Goal: Task Accomplishment & Management: Use online tool/utility

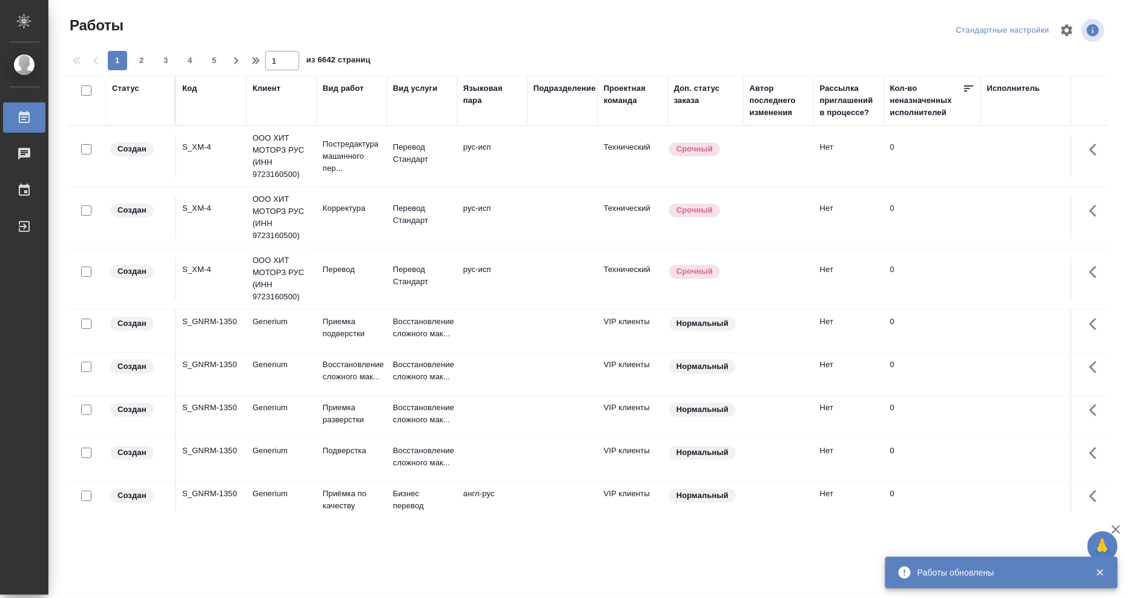
click at [1001, 87] on div "Исполнитель" at bounding box center [1013, 88] width 53 height 12
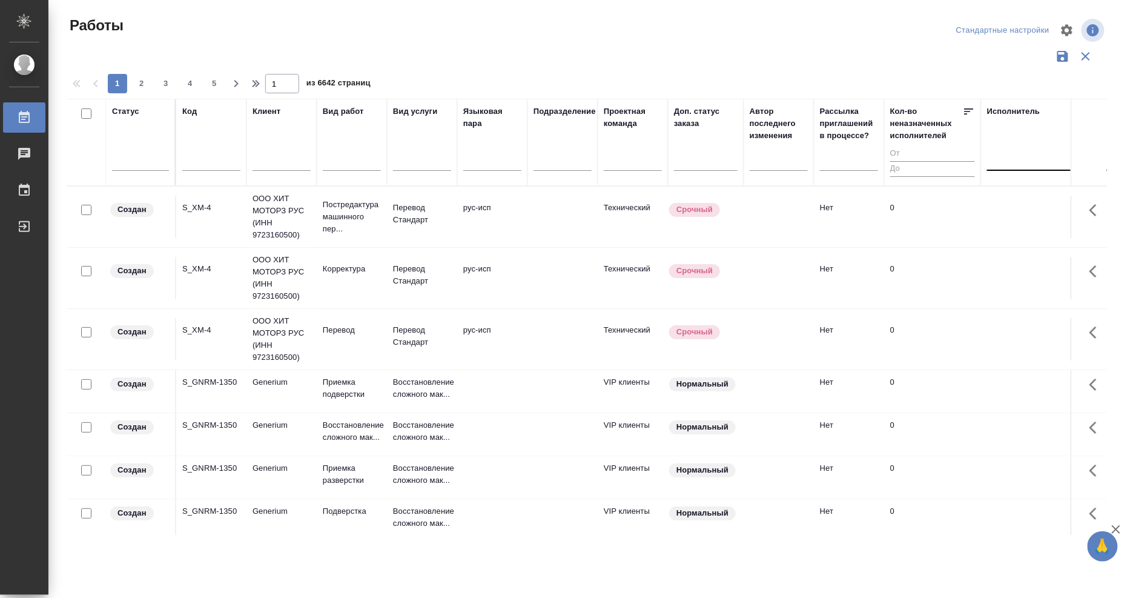
click at [1009, 158] on div at bounding box center [1065, 159] width 157 height 18
click at [1032, 200] on div "Свои работы" at bounding box center [1078, 197] width 182 height 22
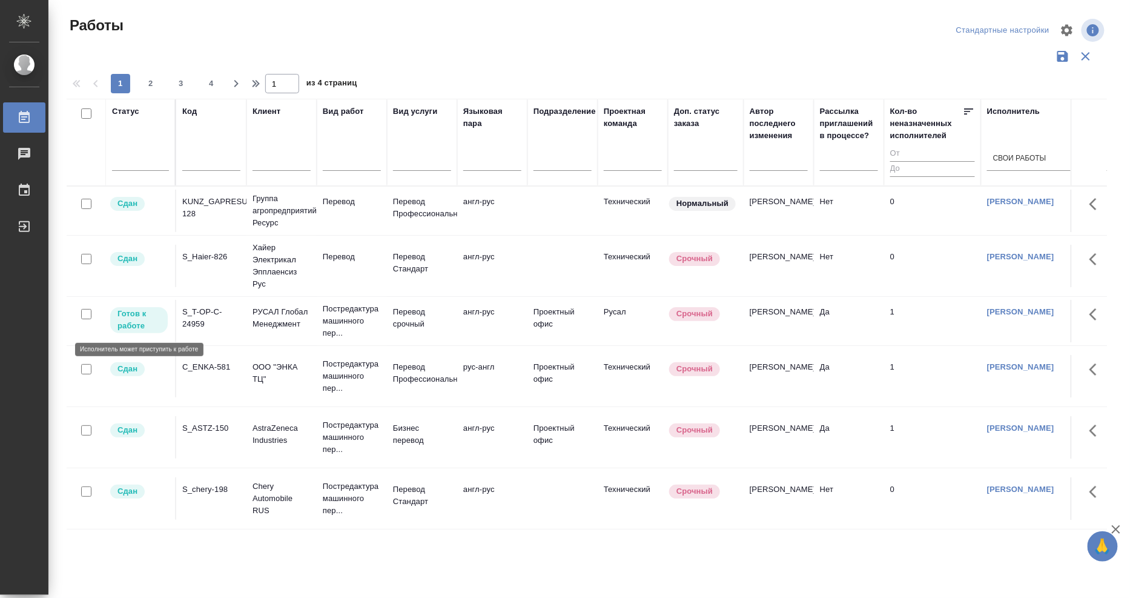
click at [122, 318] on p "Готов к работе" at bounding box center [138, 320] width 43 height 24
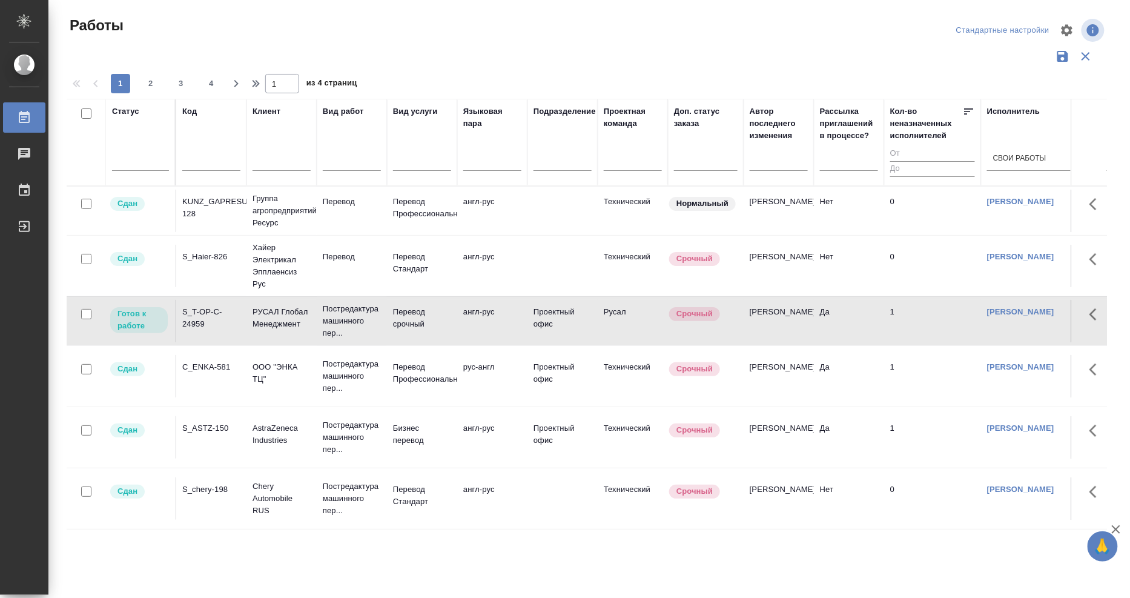
click at [202, 312] on div "S_T-OP-C-24959" at bounding box center [211, 318] width 58 height 24
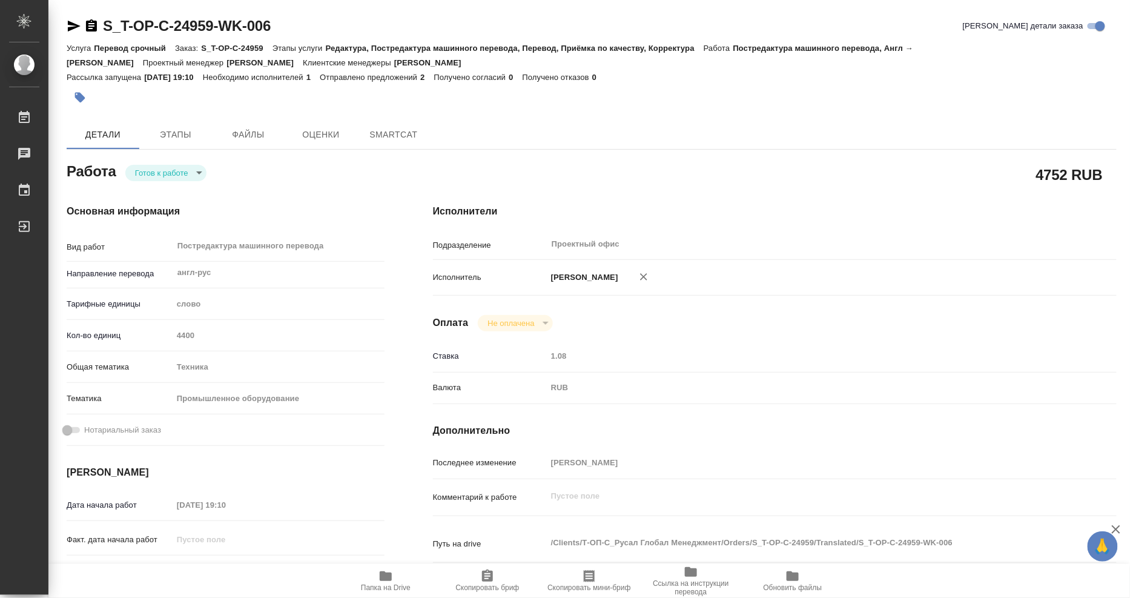
type textarea "x"
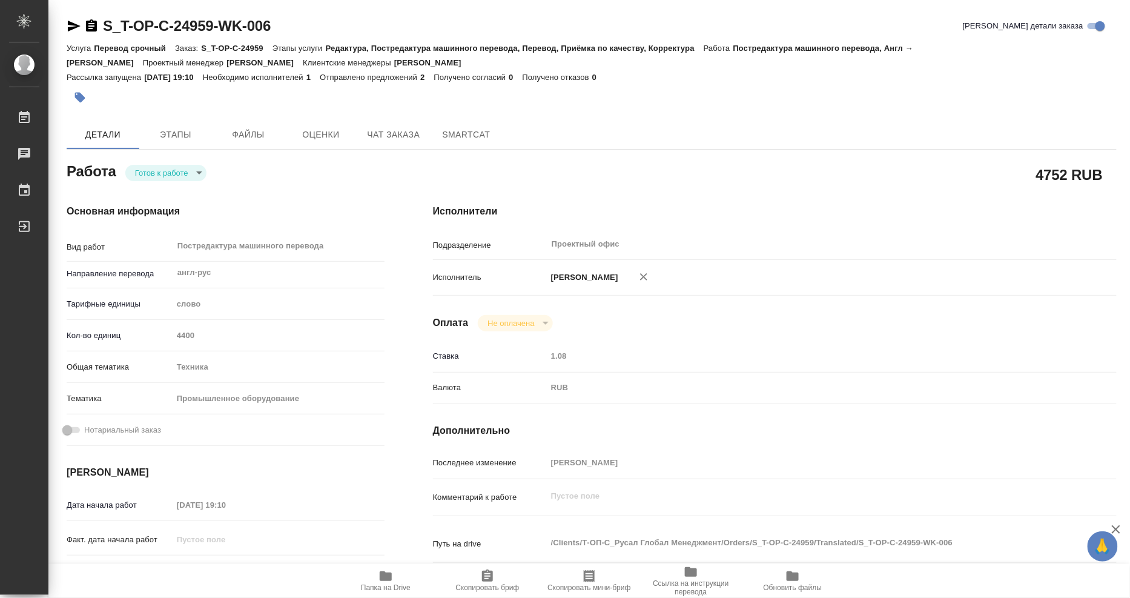
type textarea "x"
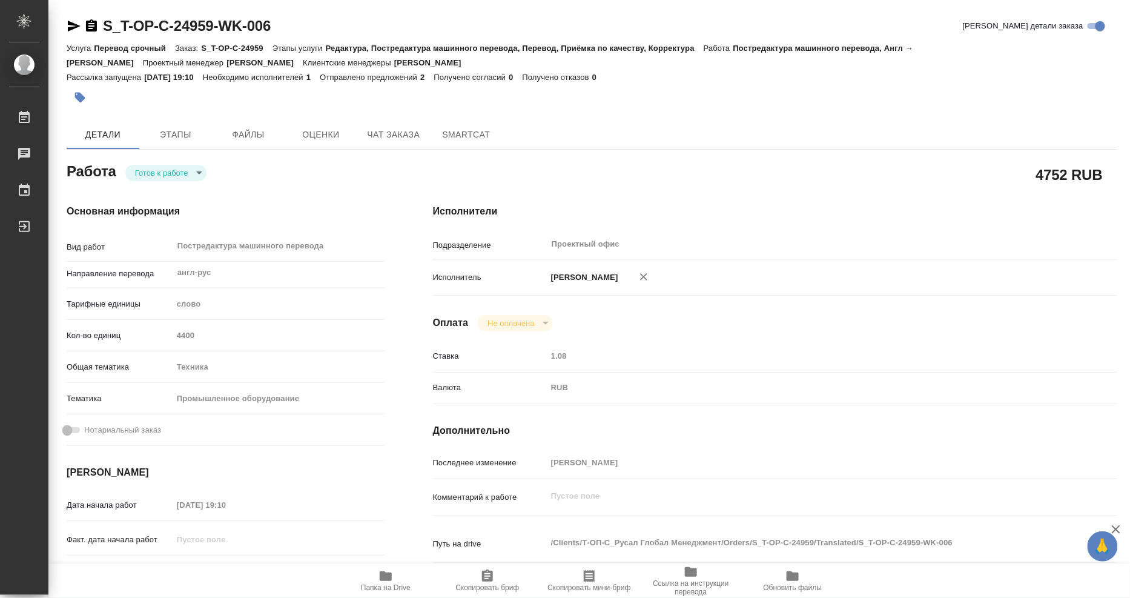
type textarea "x"
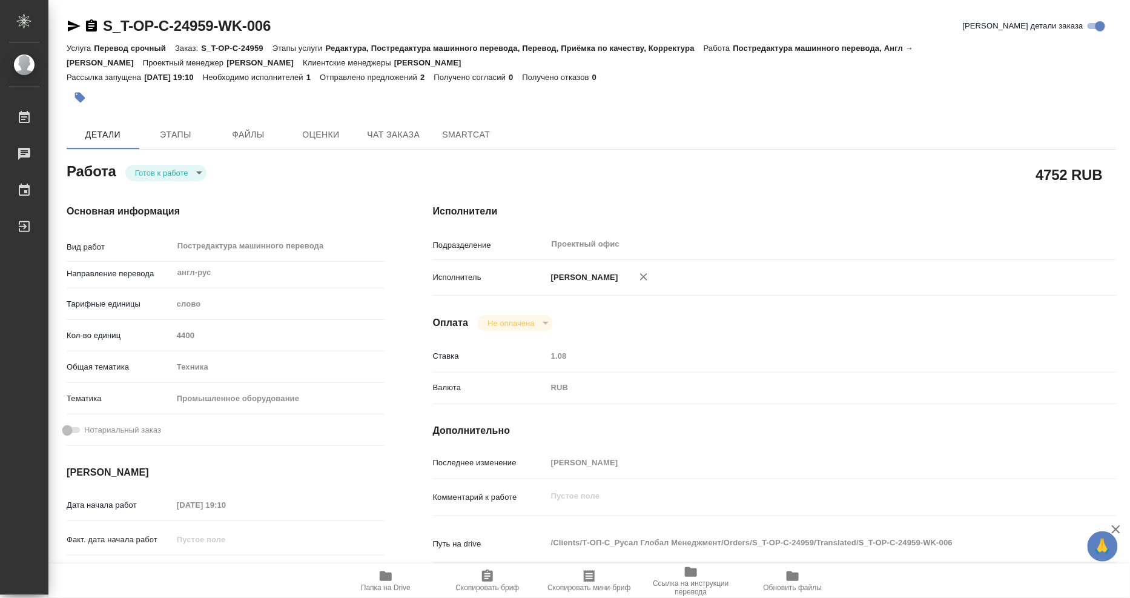
type textarea "x"
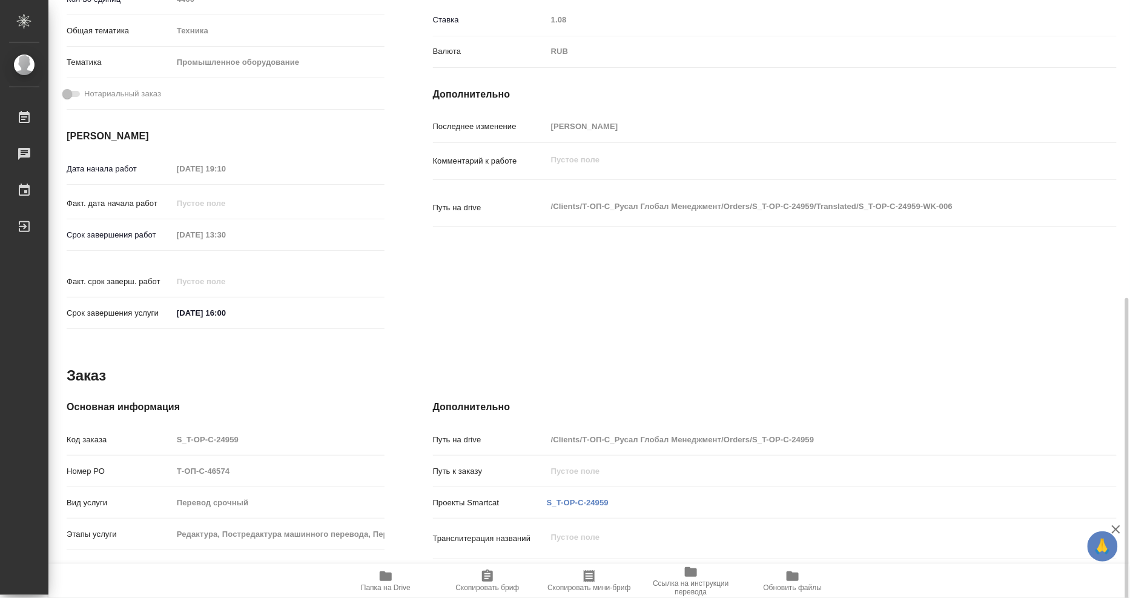
scroll to position [403, 0]
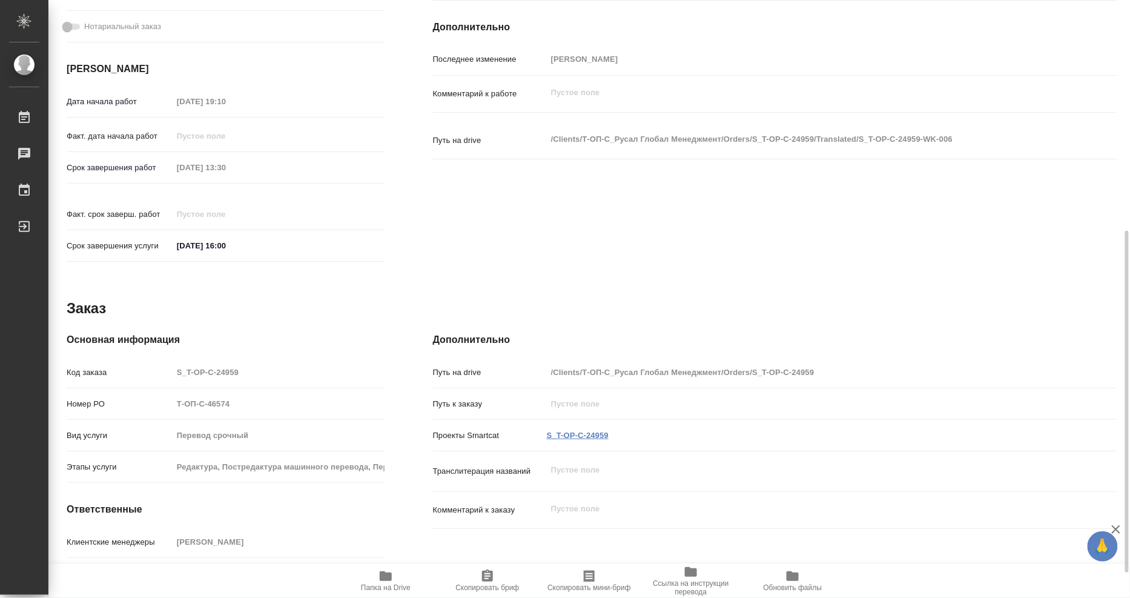
click at [569, 430] on link "S_T-OP-C-24959" at bounding box center [578, 434] width 62 height 9
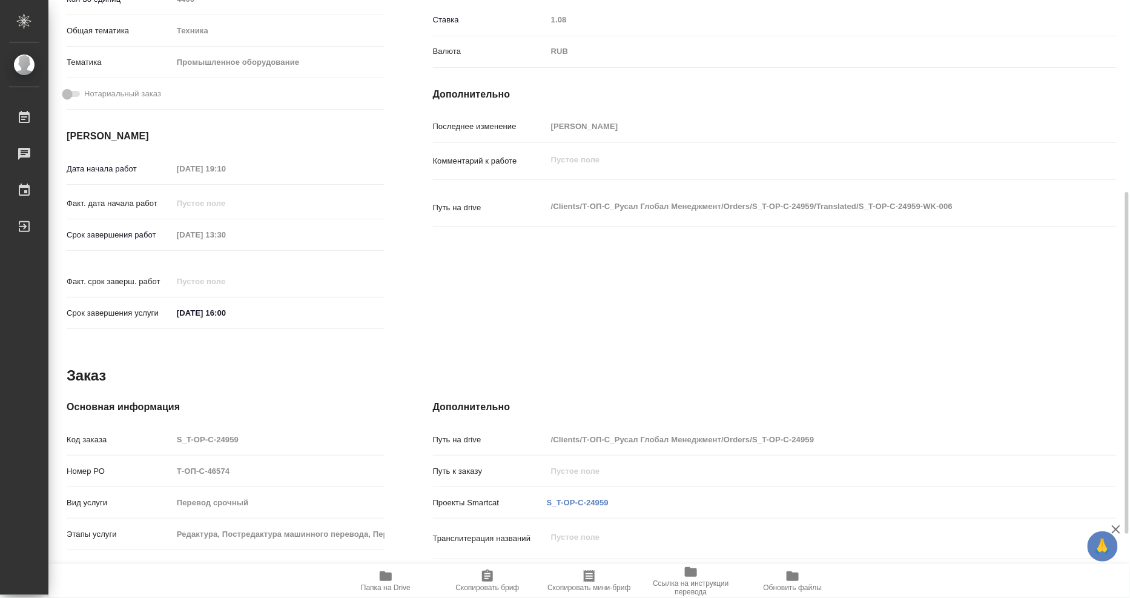
scroll to position [449, 0]
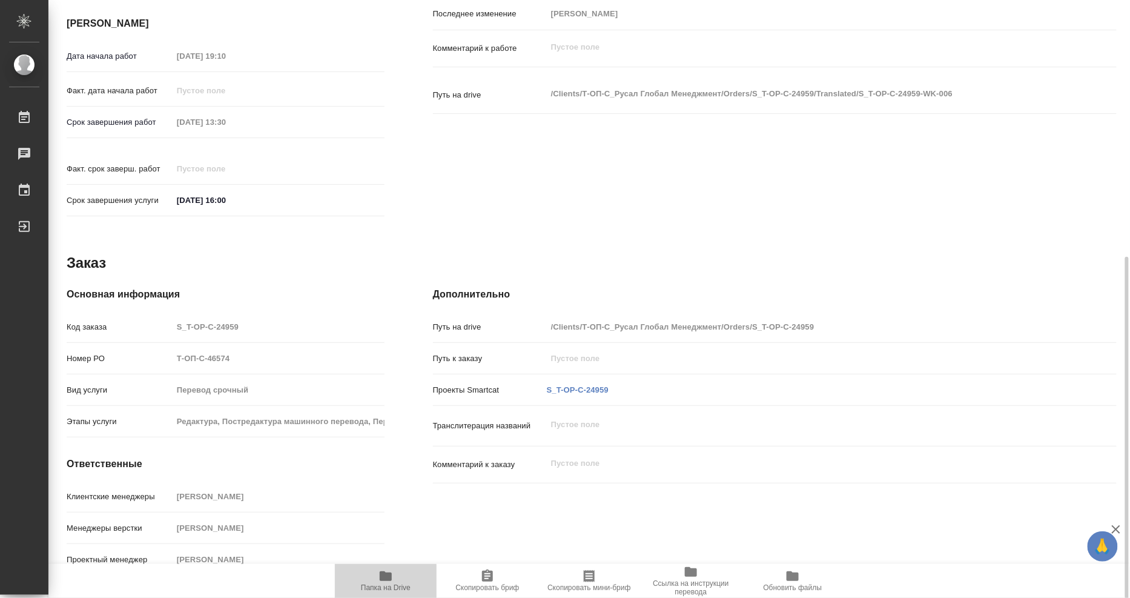
click at [389, 567] on button "Папка на Drive" at bounding box center [386, 581] width 102 height 34
click at [690, 578] on span "Ссылка на инструкции перевода" at bounding box center [690, 579] width 87 height 31
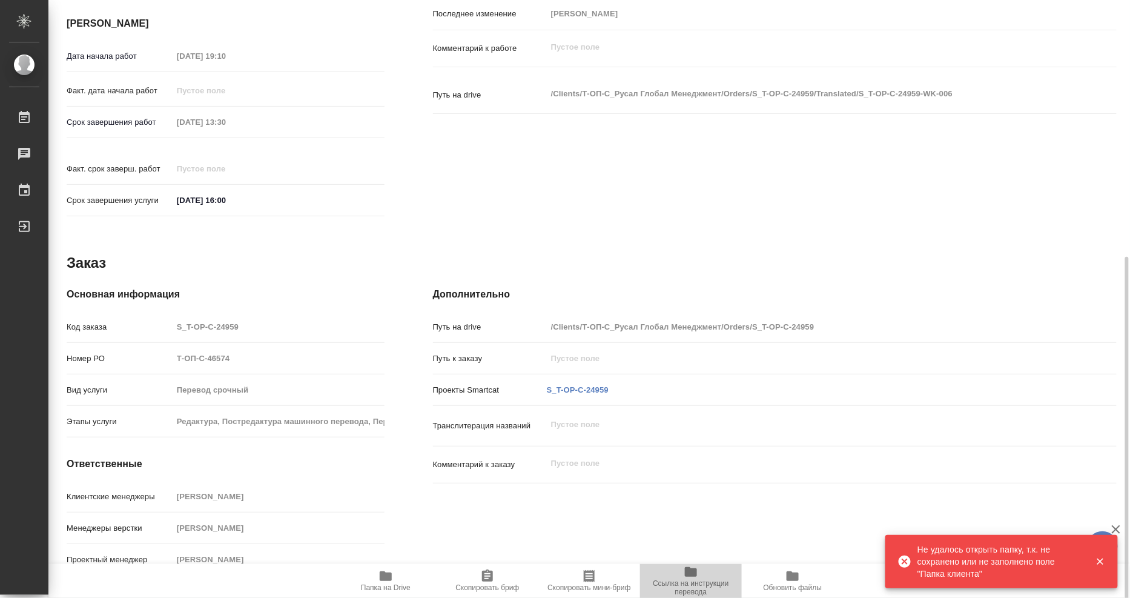
click at [687, 578] on icon "button" at bounding box center [691, 571] width 15 height 15
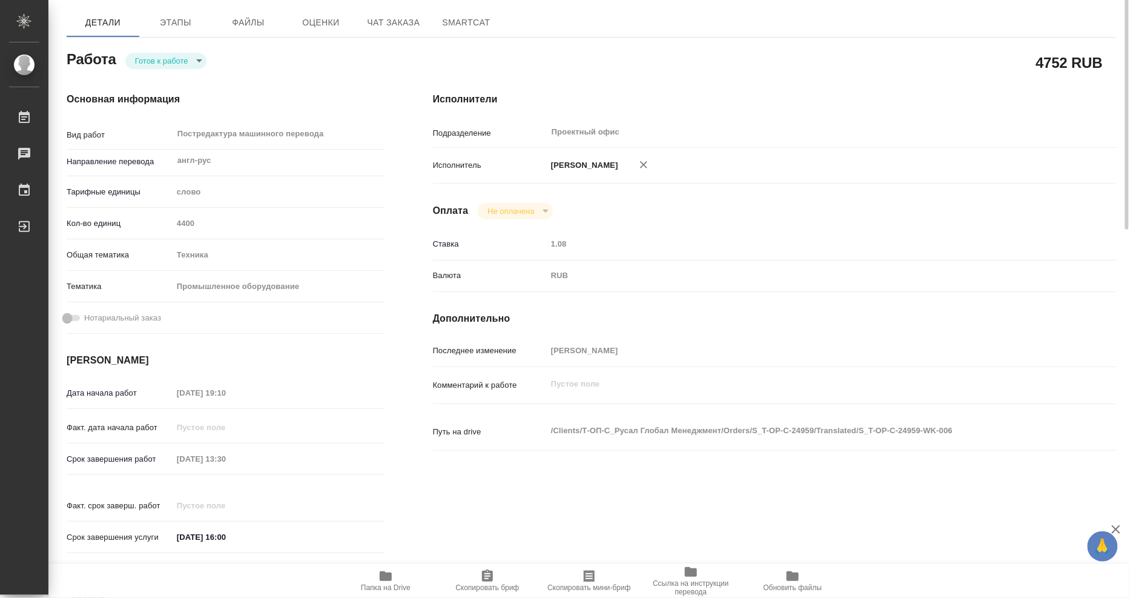
scroll to position [0, 0]
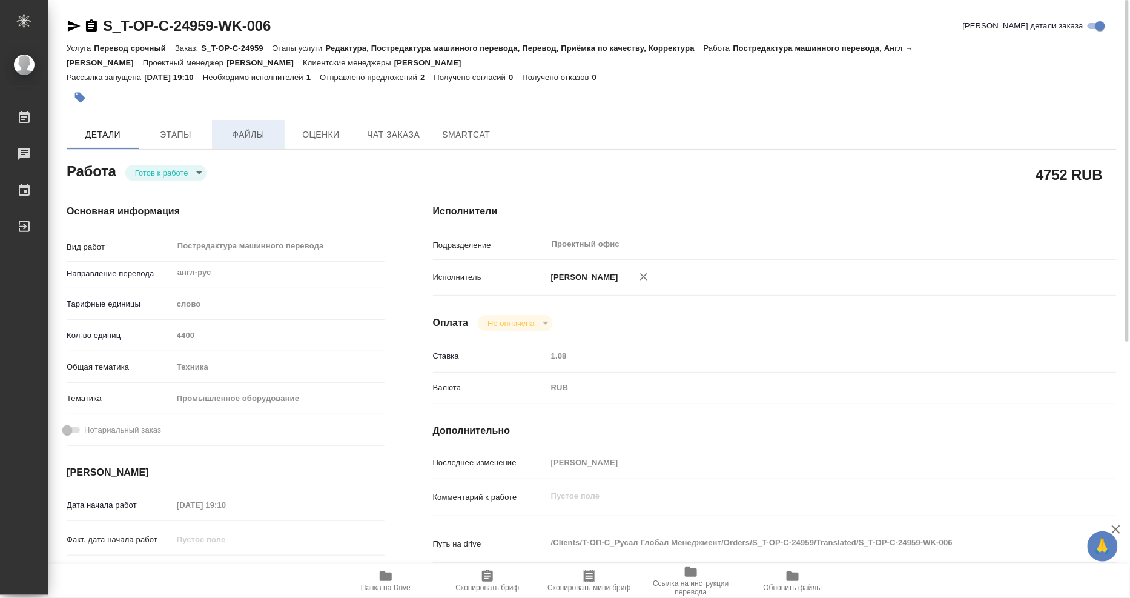
click at [259, 140] on span "Файлы" at bounding box center [248, 134] width 58 height 15
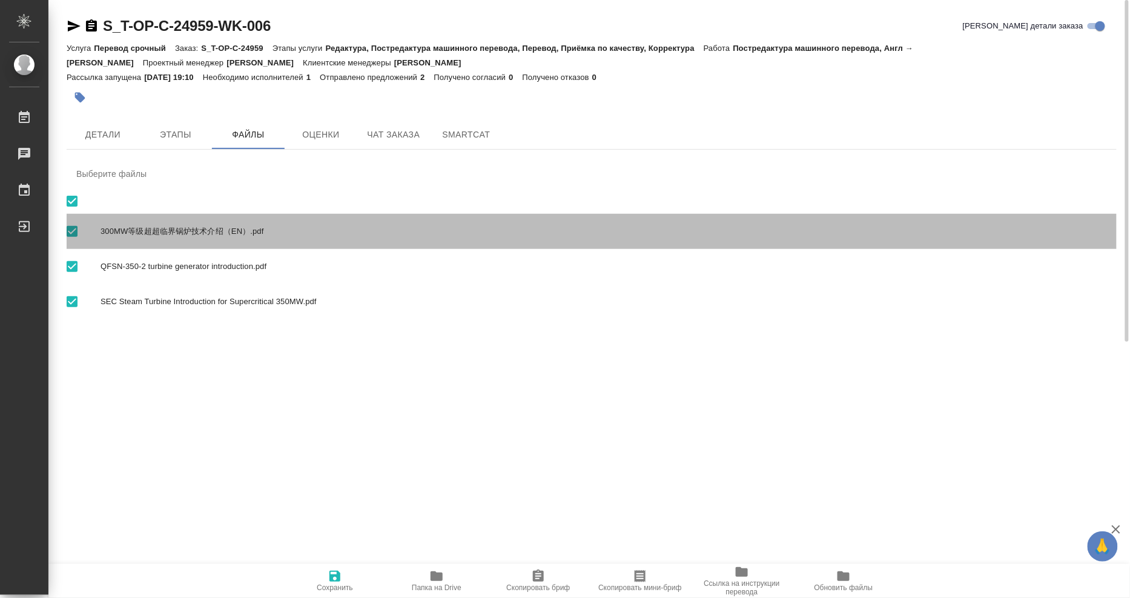
click at [113, 228] on span "300MW等级超超临界锅炉技术介绍（EN）.pdf" at bounding box center [604, 231] width 1006 height 12
checkbox input "false"
click at [107, 228] on span "300MW等级超超临界锅炉技术介绍（EN）.pdf" at bounding box center [604, 231] width 1006 height 12
checkbox input "true"
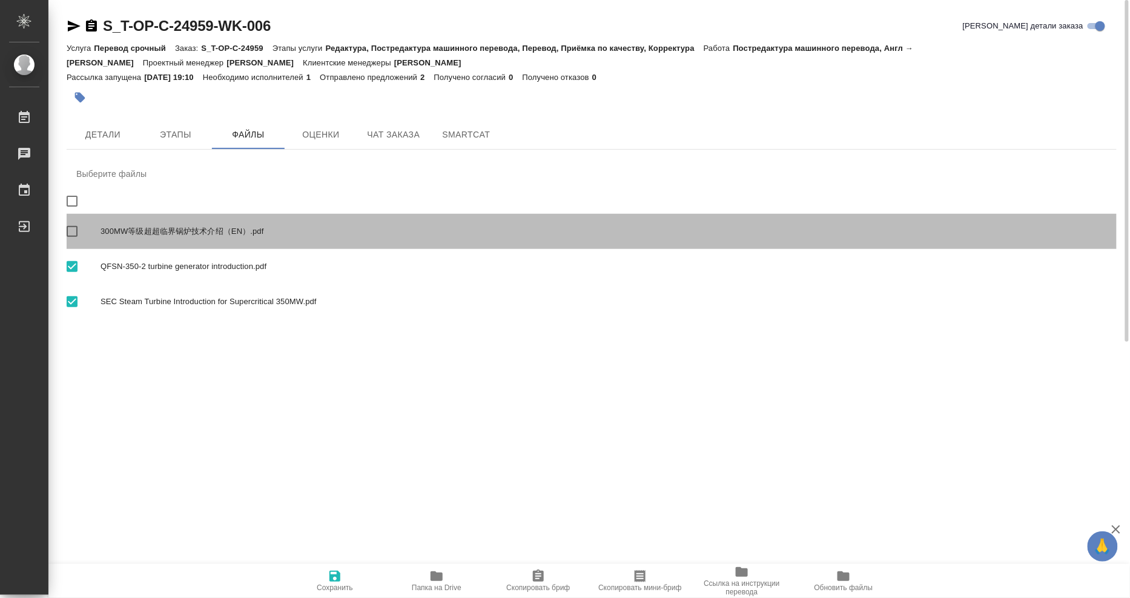
checkbox input "true"
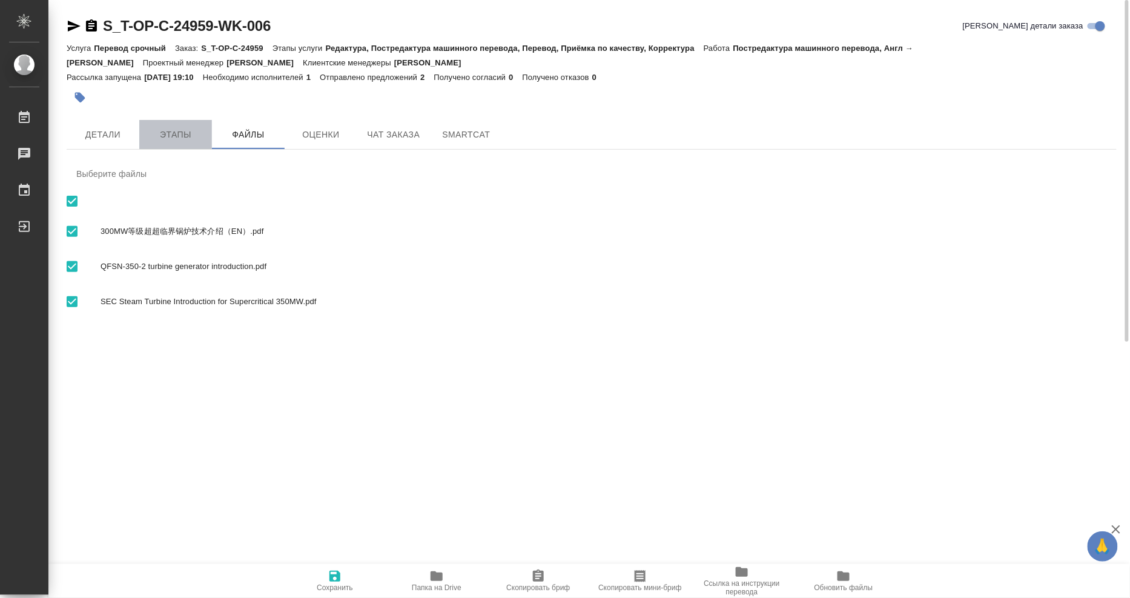
click at [186, 128] on span "Этапы" at bounding box center [176, 134] width 58 height 15
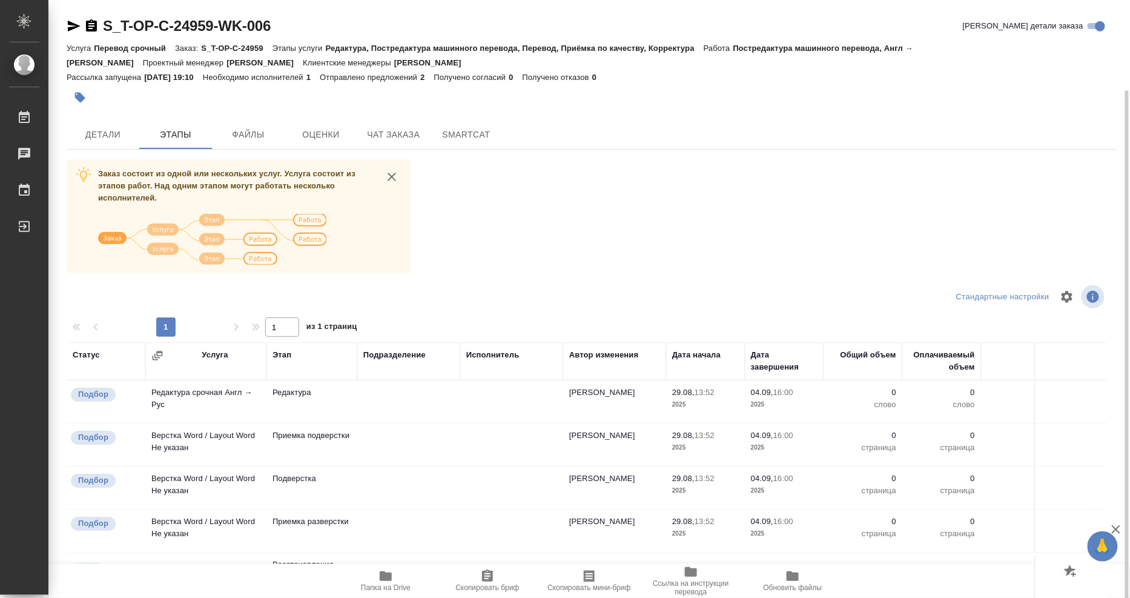
scroll to position [47, 0]
